Goal: Task Accomplishment & Management: Manage account settings

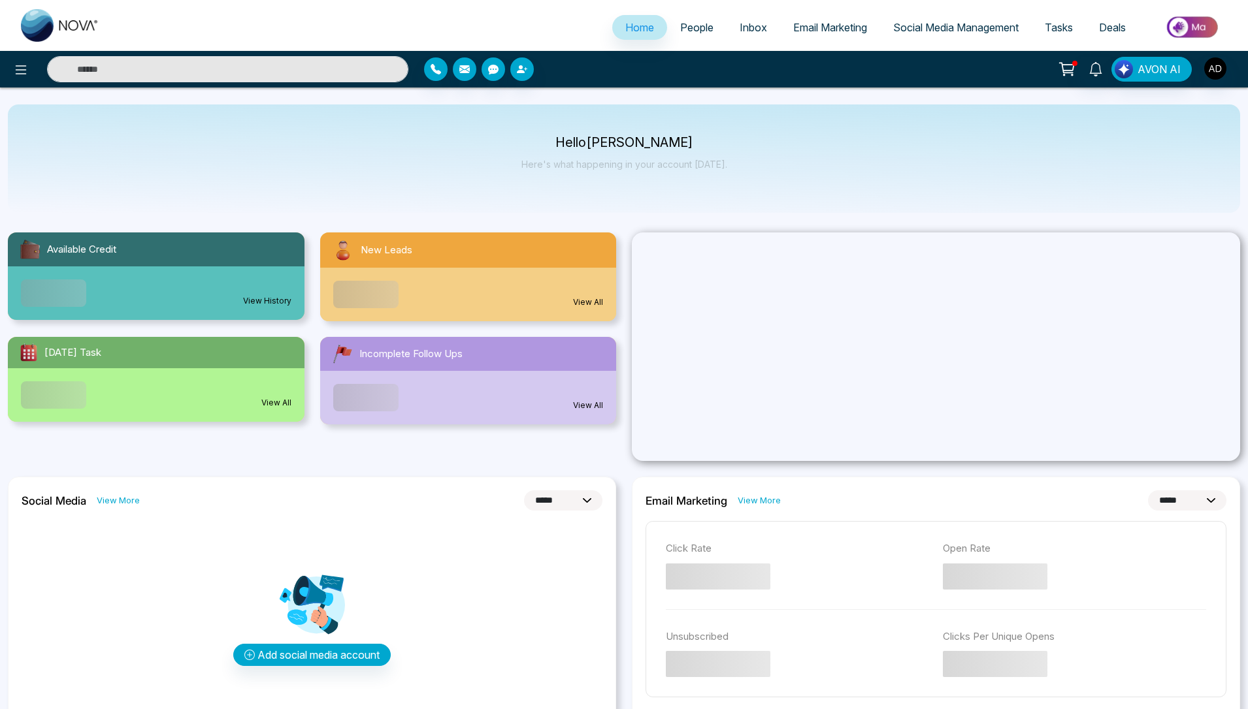
select select "*"
click at [16, 73] on icon at bounding box center [21, 70] width 16 height 16
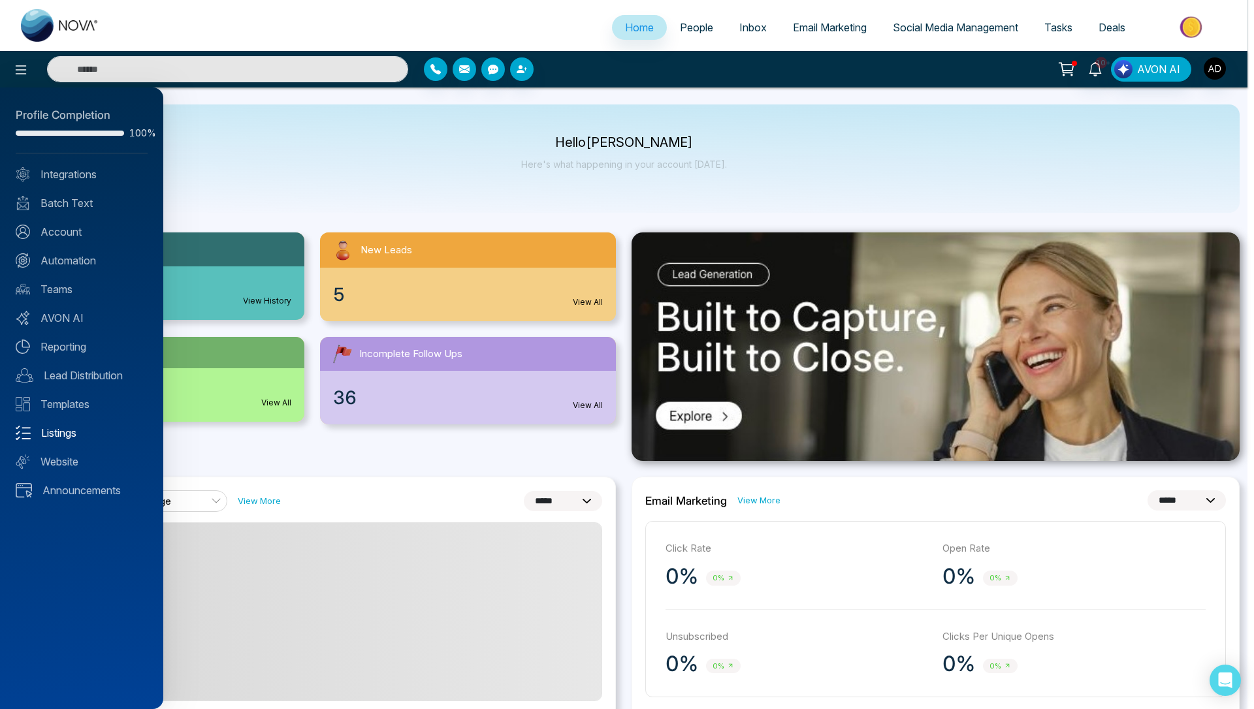
click at [72, 440] on link "Listings" at bounding box center [82, 433] width 132 height 16
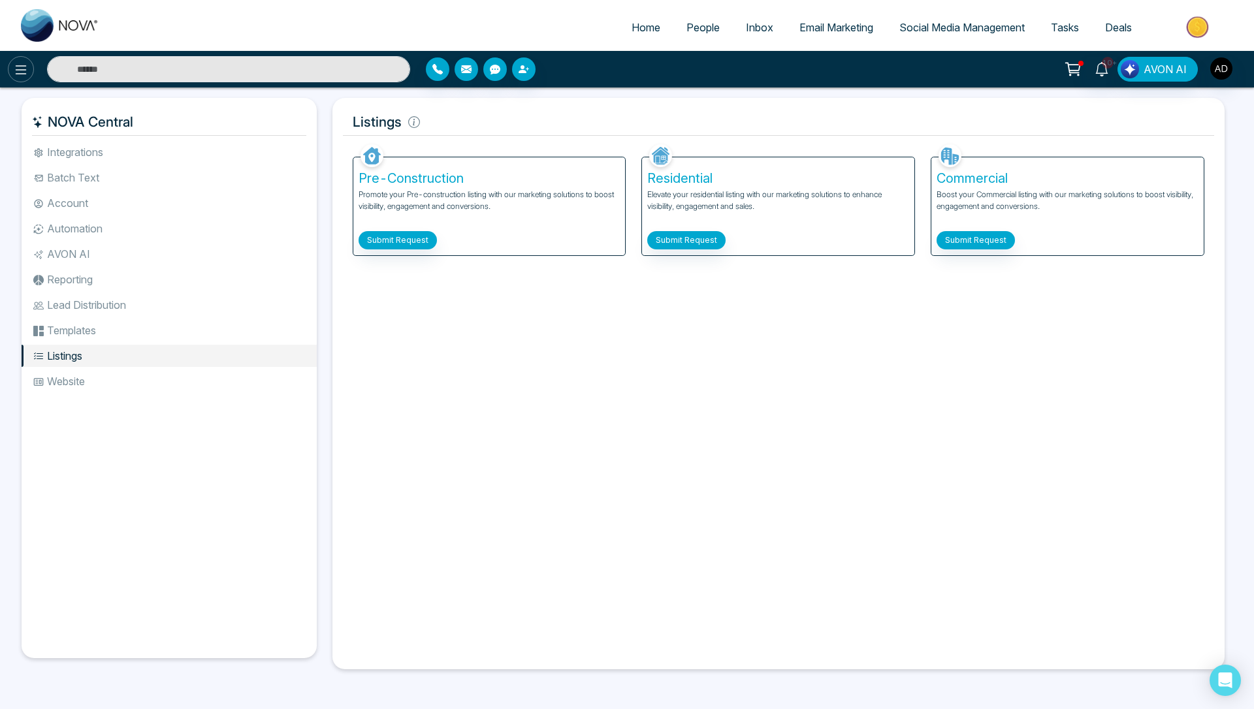
click at [18, 68] on icon at bounding box center [21, 70] width 16 height 16
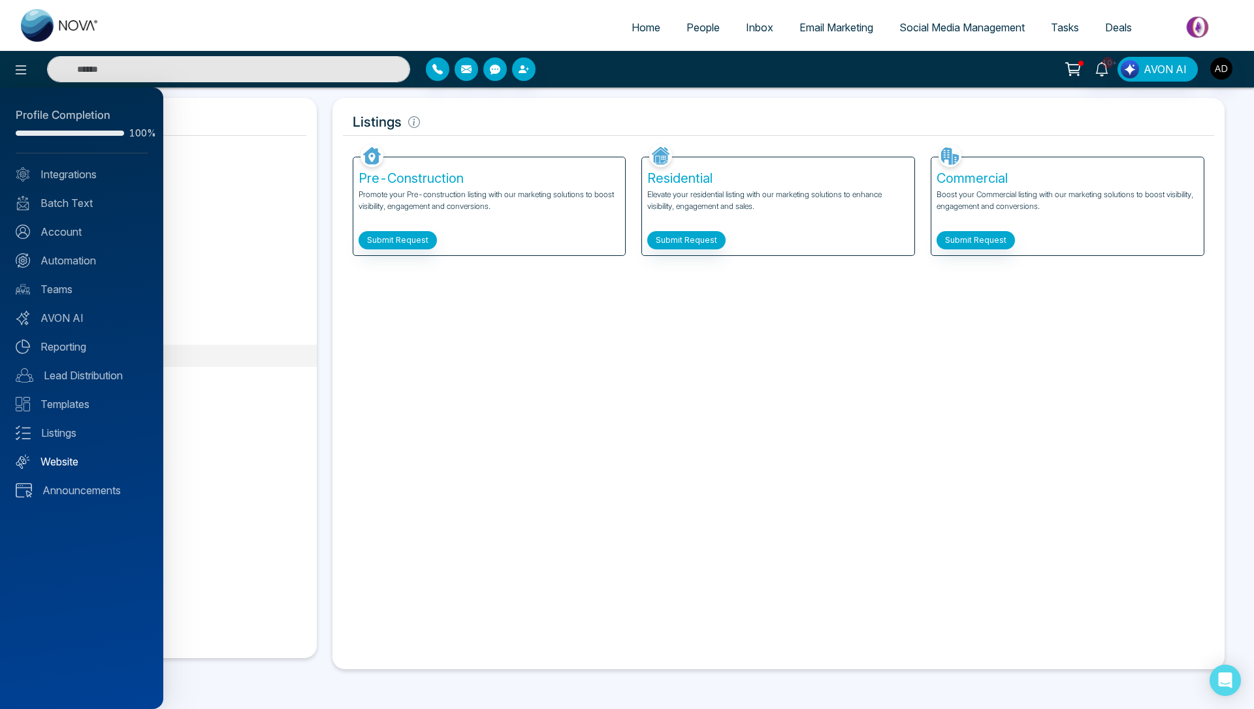
click at [63, 460] on link "Website" at bounding box center [82, 462] width 132 height 16
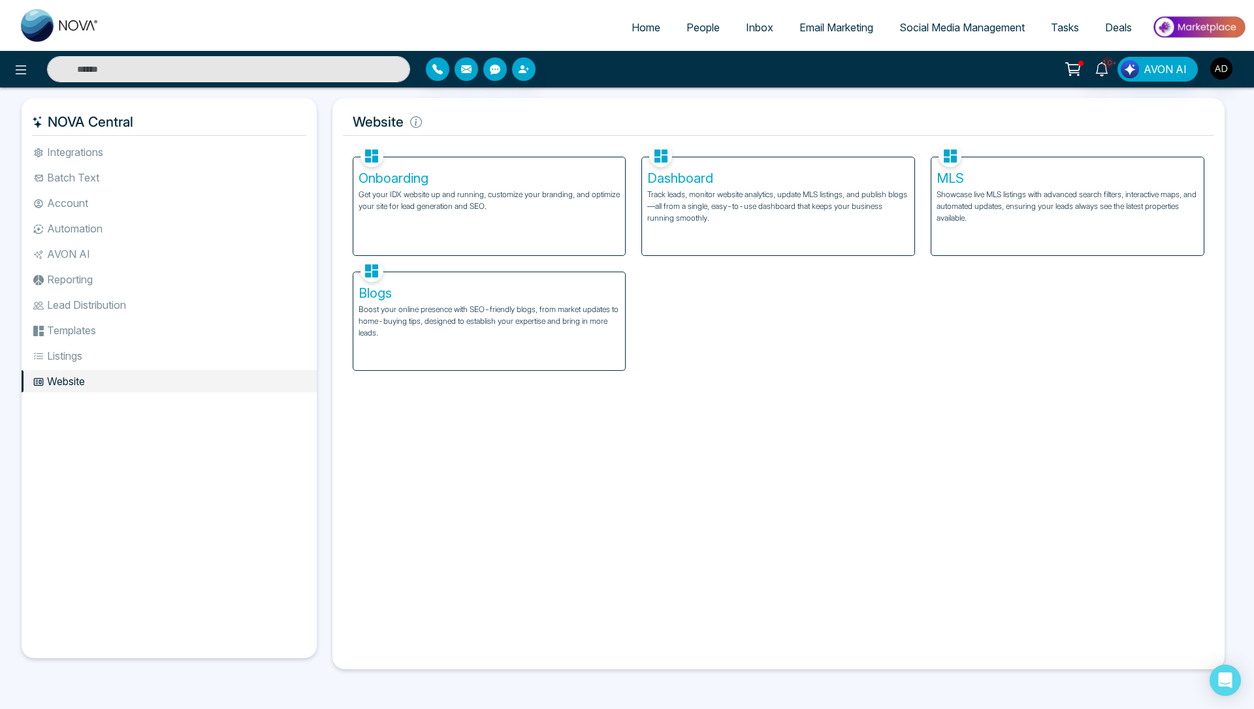
click at [437, 184] on h5 "Onboarding" at bounding box center [490, 178] width 262 height 16
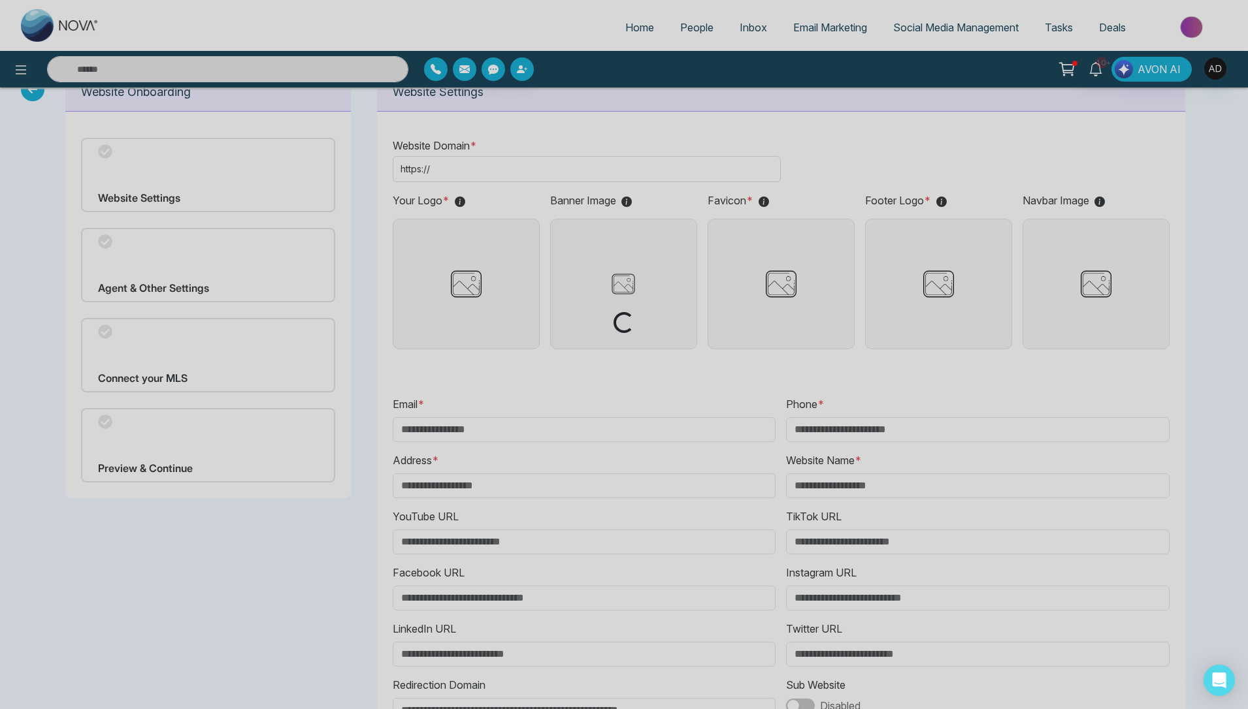
scroll to position [5, 0]
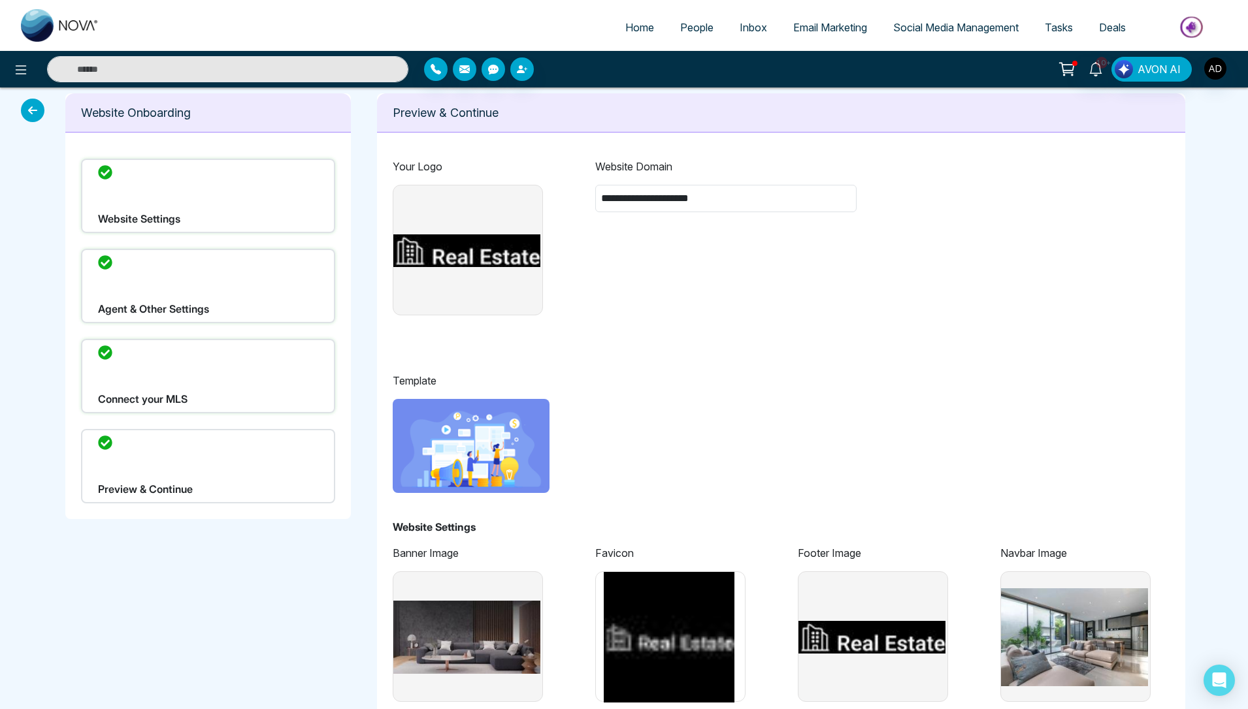
type input "**********"
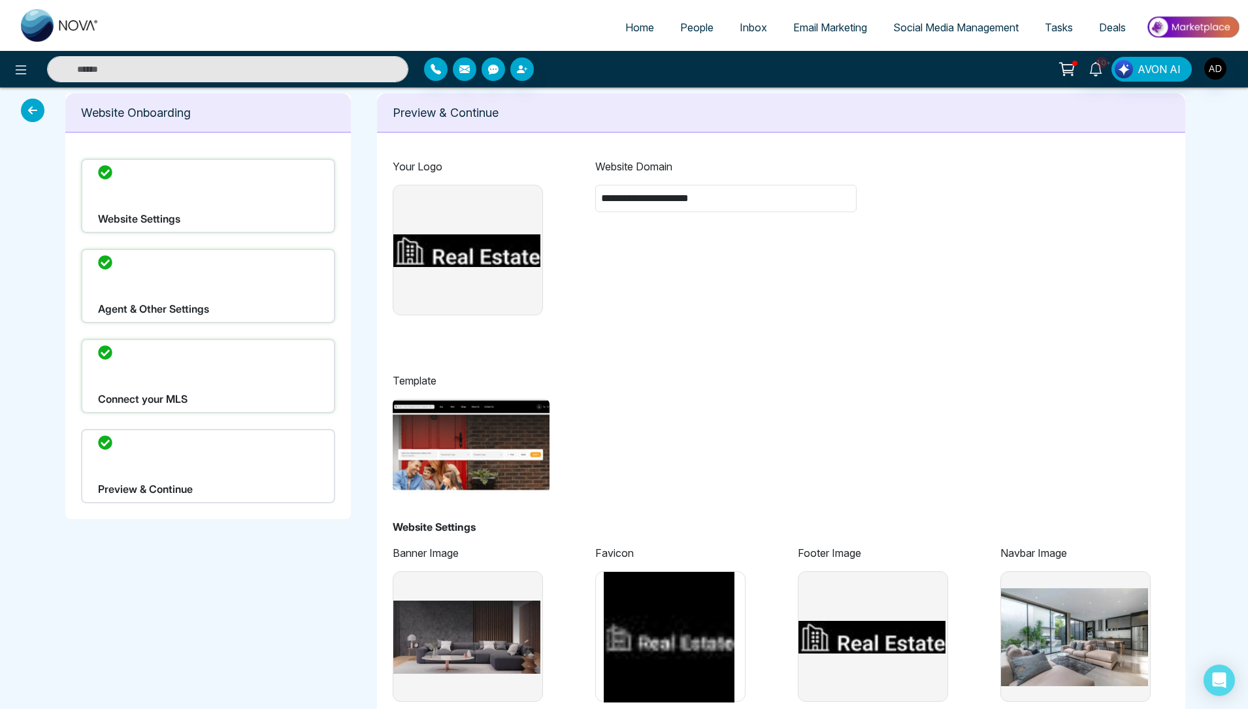
click at [219, 193] on div "Website Settings" at bounding box center [208, 196] width 254 height 74
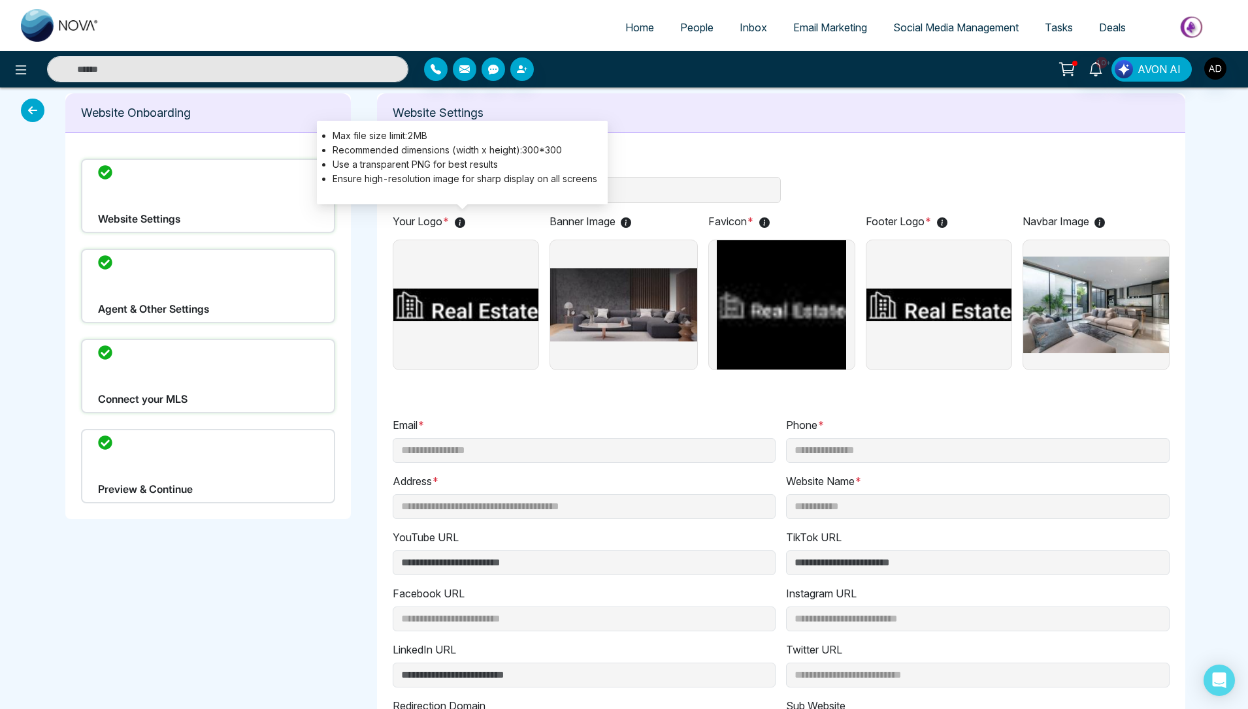
click at [334, 129] on li "Max file size limit: 2 MB" at bounding box center [464, 136] width 265 height 14
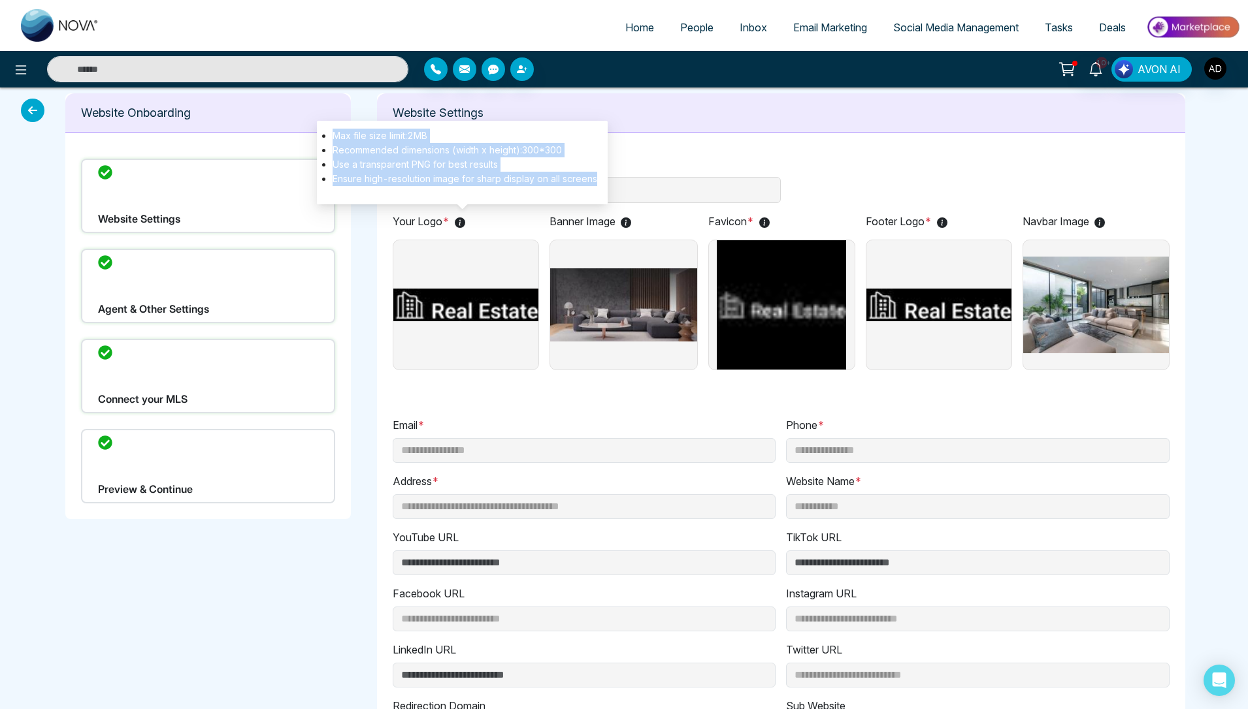
drag, startPoint x: 334, startPoint y: 129, endPoint x: 597, endPoint y: 176, distance: 267.3
click at [597, 176] on div "Max file size limit: 2 MB Recommended dimensions (width x height):300*300 Use a…" at bounding box center [462, 163] width 291 height 84
click at [597, 184] on li "Ensure high-resolution image for sharp display on all screens" at bounding box center [464, 179] width 265 height 14
drag, startPoint x: 597, startPoint y: 184, endPoint x: 338, endPoint y: 127, distance: 265.5
click at [338, 127] on div "Max file size limit: 2 MB Recommended dimensions (width x height):300*300 Use a…" at bounding box center [462, 163] width 291 height 84
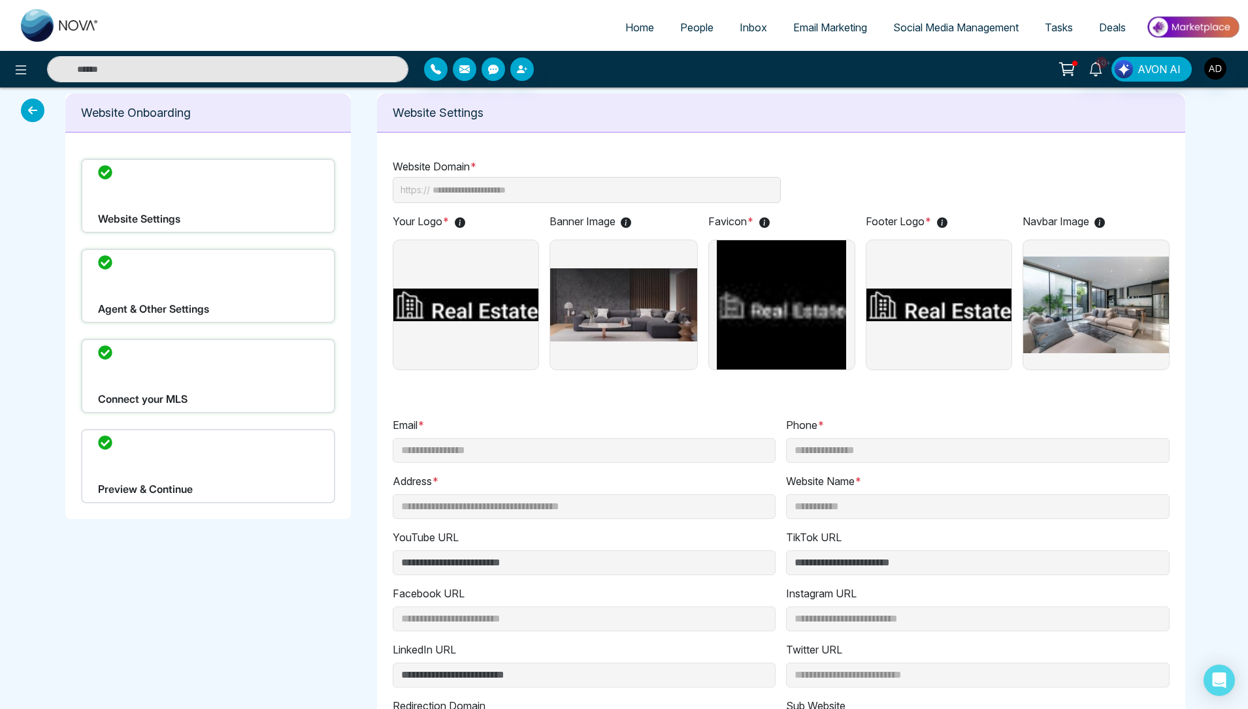
click at [470, 292] on img at bounding box center [466, 304] width 146 height 129
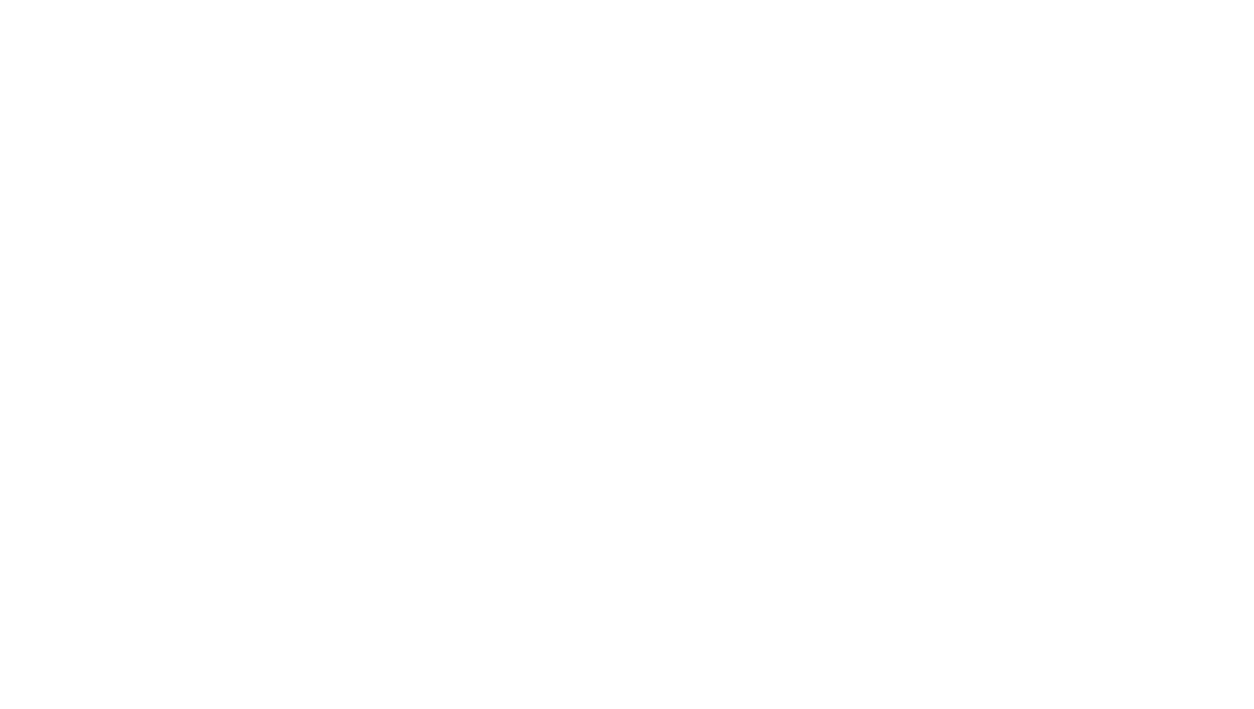
select select "*"
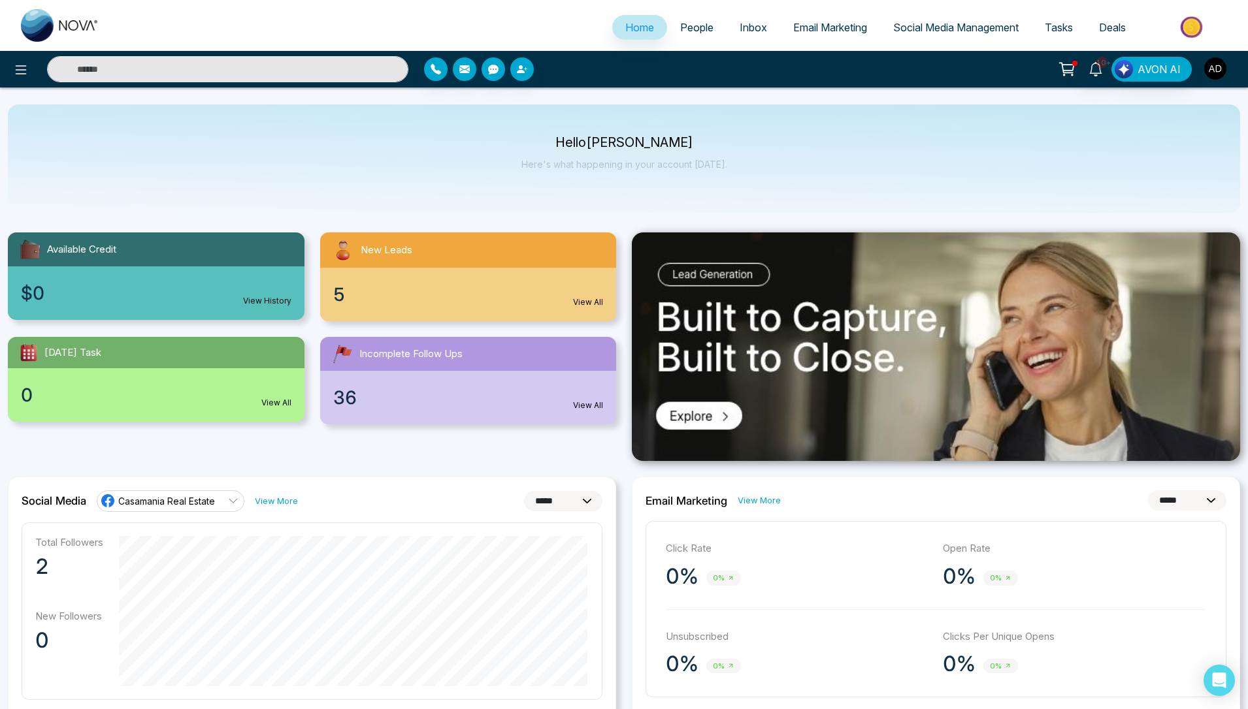
click at [1214, 69] on img "button" at bounding box center [1215, 68] width 22 height 22
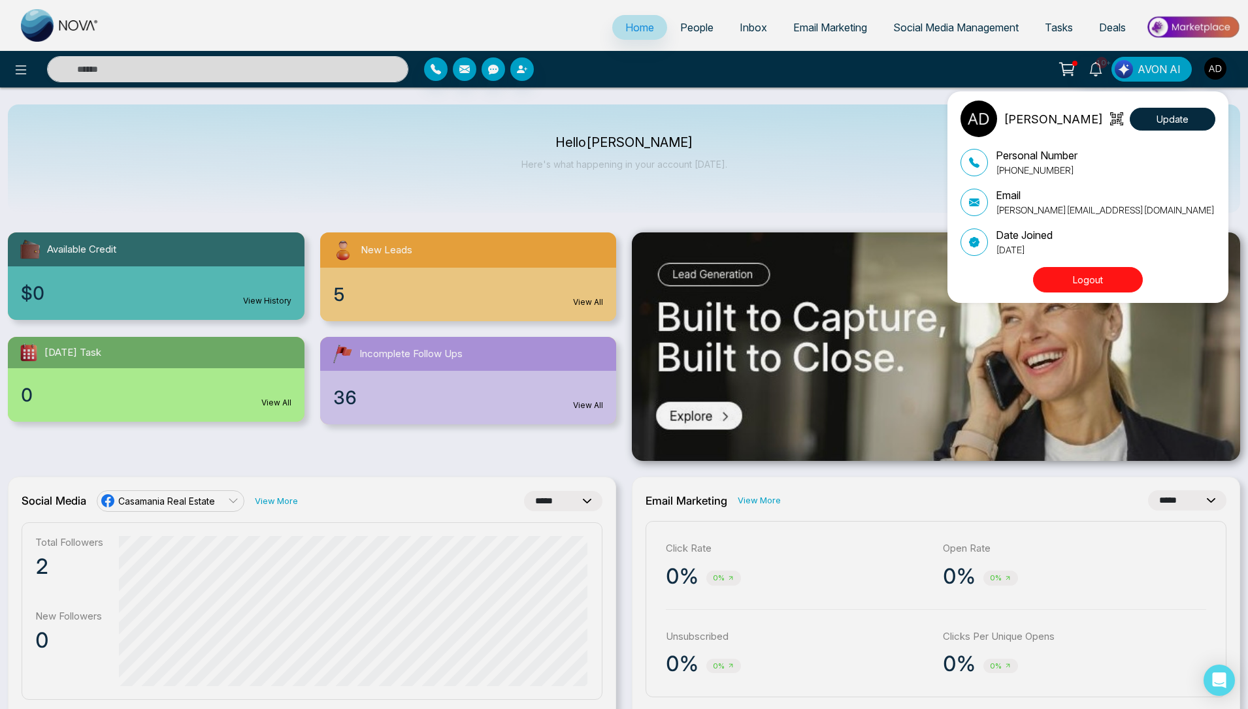
click at [1092, 283] on button "Logout" at bounding box center [1088, 279] width 110 height 25
